Goal: Task Accomplishment & Management: Complete application form

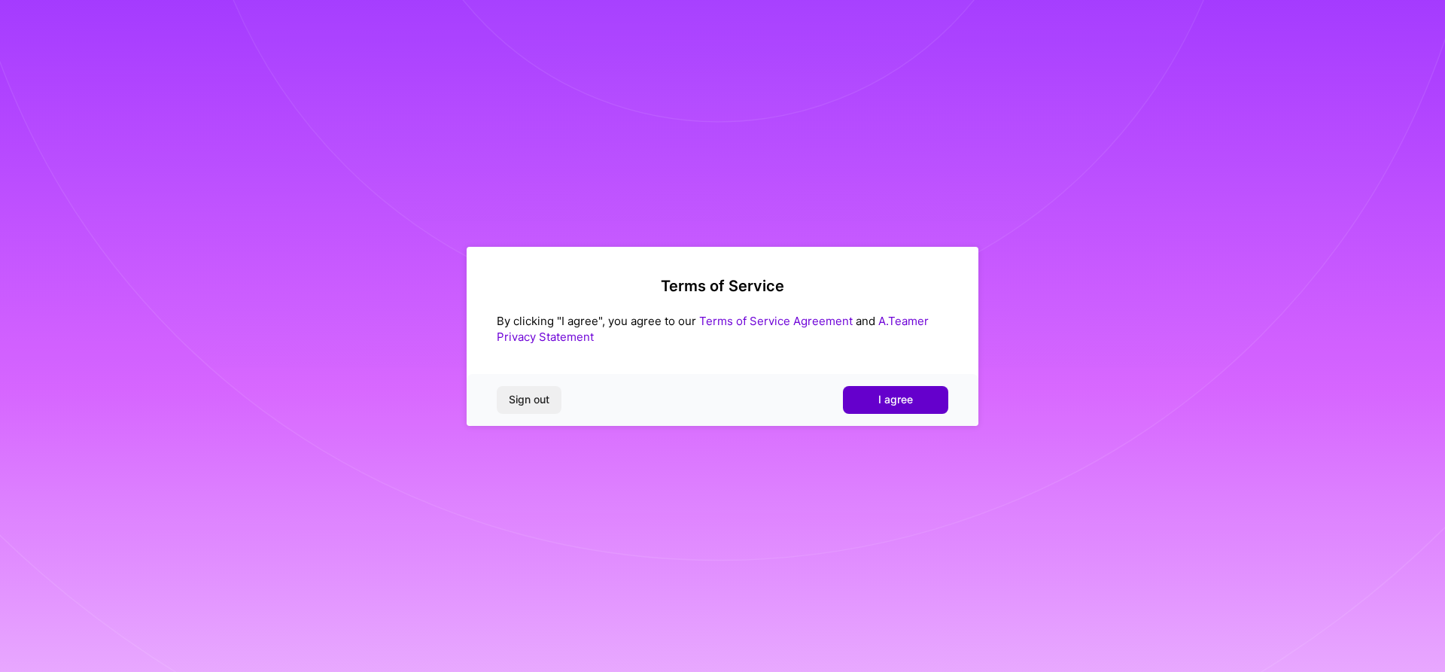
click at [936, 401] on button "I agree" at bounding box center [895, 399] width 105 height 27
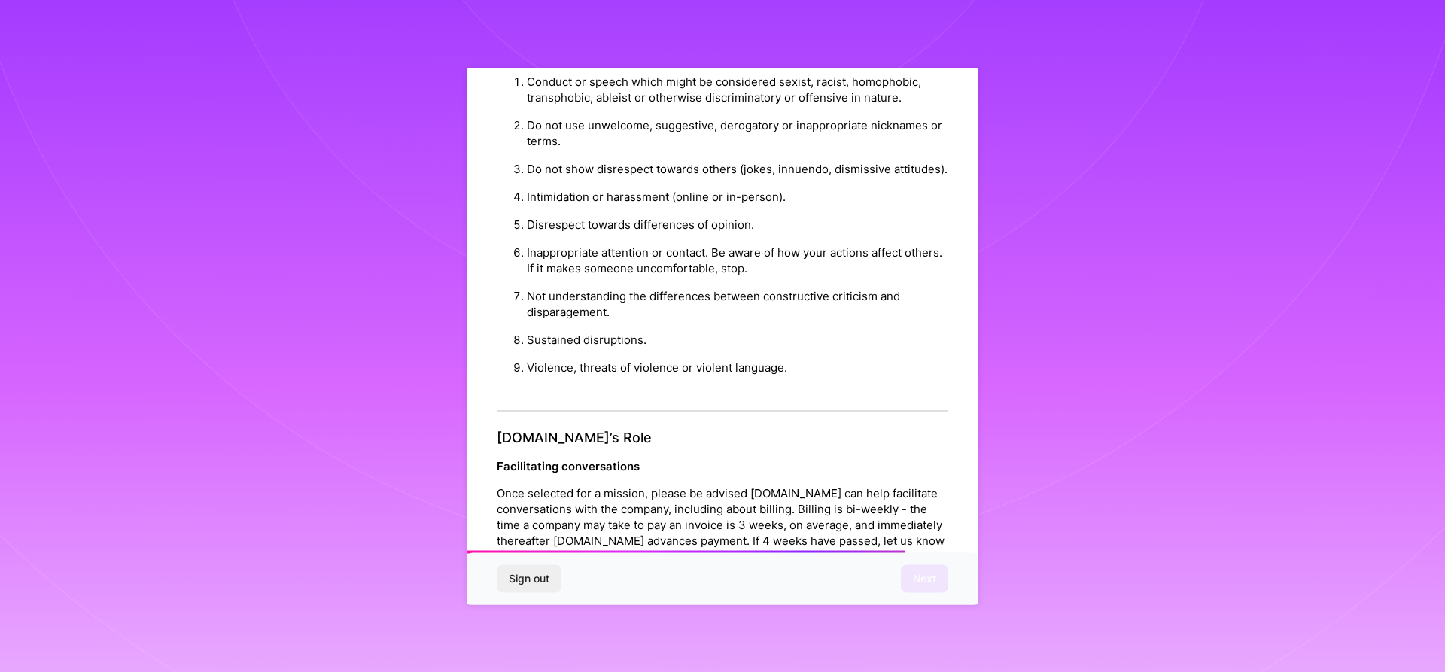
scroll to position [1534, 0]
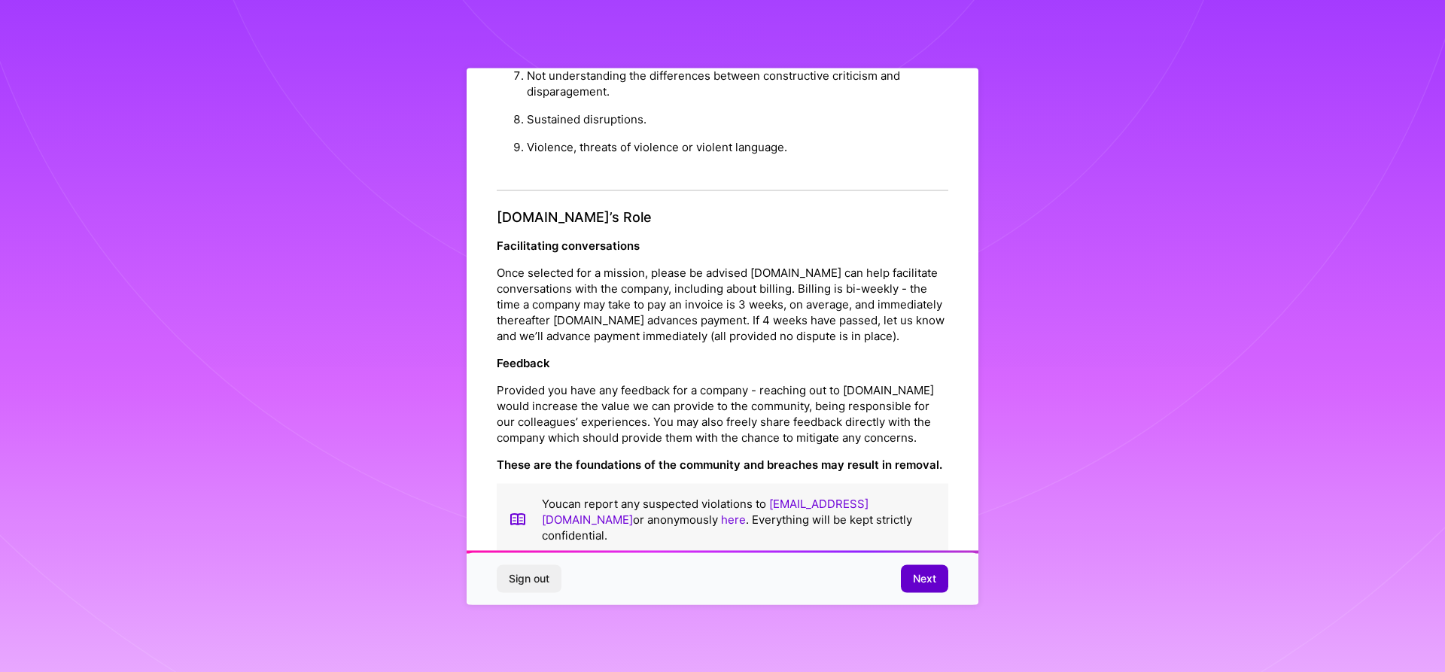
click at [918, 580] on span "Next" at bounding box center [924, 578] width 23 height 15
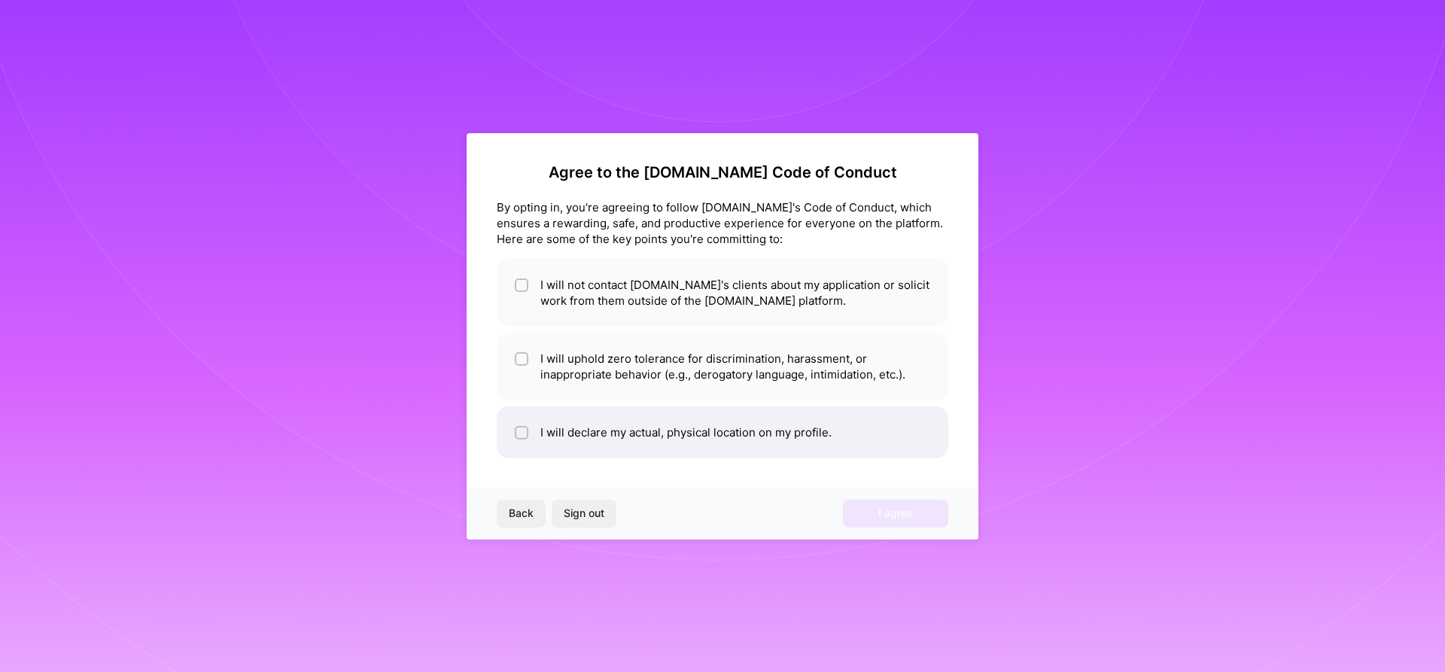
click at [522, 440] on li "I will declare my actual, physical location on my profile." at bounding box center [723, 432] width 452 height 52
checkbox input "true"
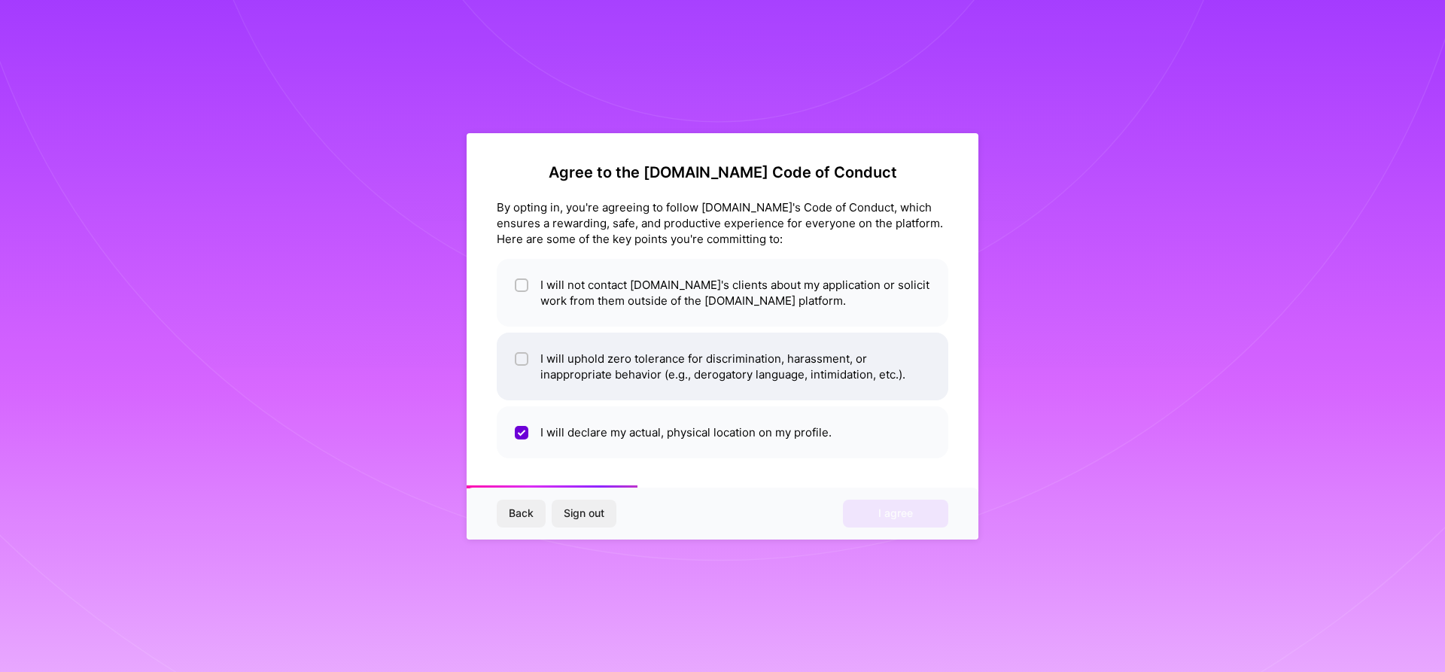
click at [515, 361] on div at bounding box center [522, 359] width 14 height 14
checkbox input "true"
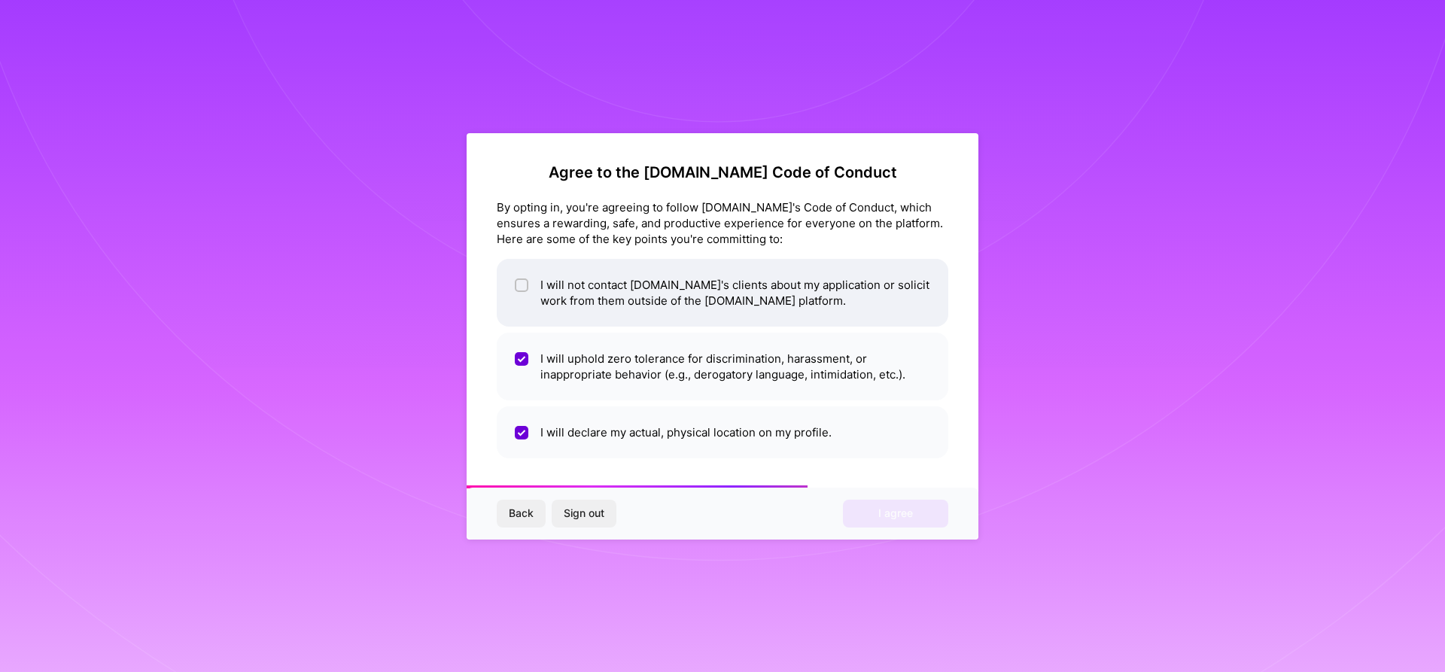
click at [524, 279] on div at bounding box center [522, 286] width 14 height 14
checkbox input "true"
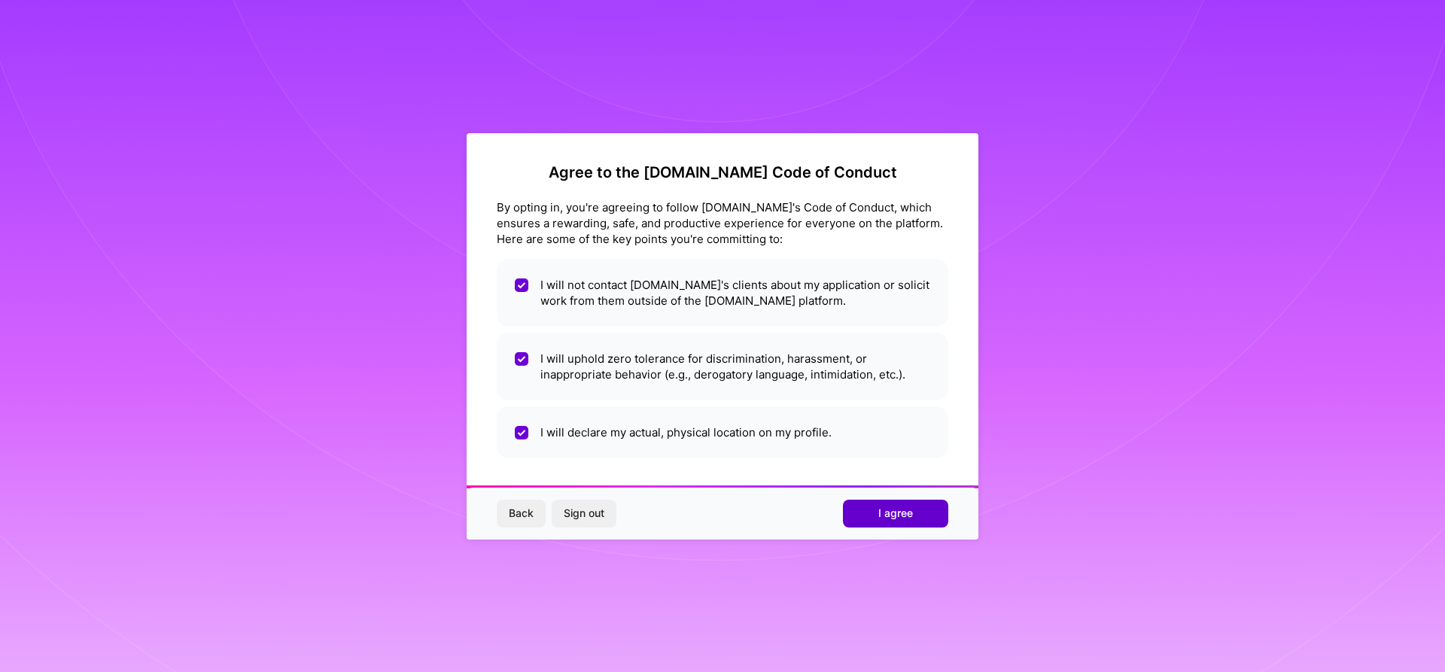
click at [881, 517] on span "I agree" at bounding box center [895, 513] width 35 height 15
